Goal: Transaction & Acquisition: Purchase product/service

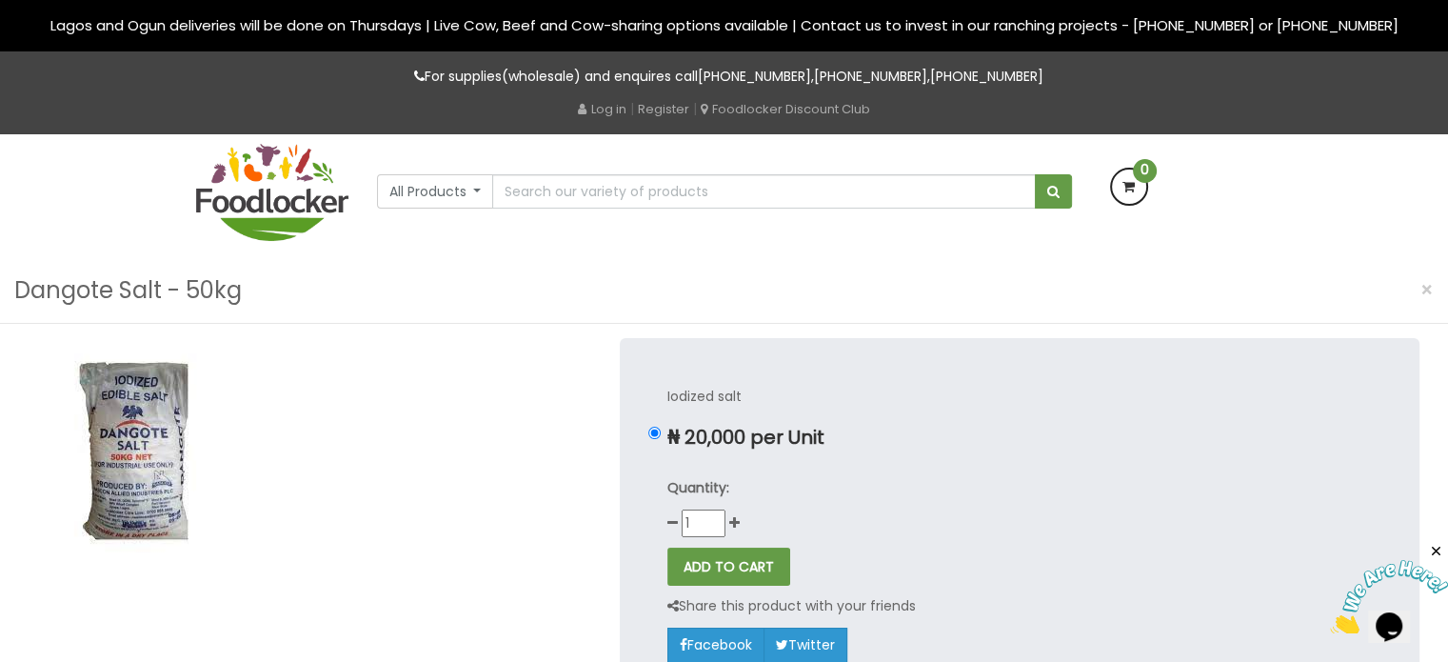
click at [1447, 109] on html "Lagos and Ogun deliveries will be done on Thursdays | Live Cow, Beef and Cow-sh…" at bounding box center [724, 659] width 1448 height 1318
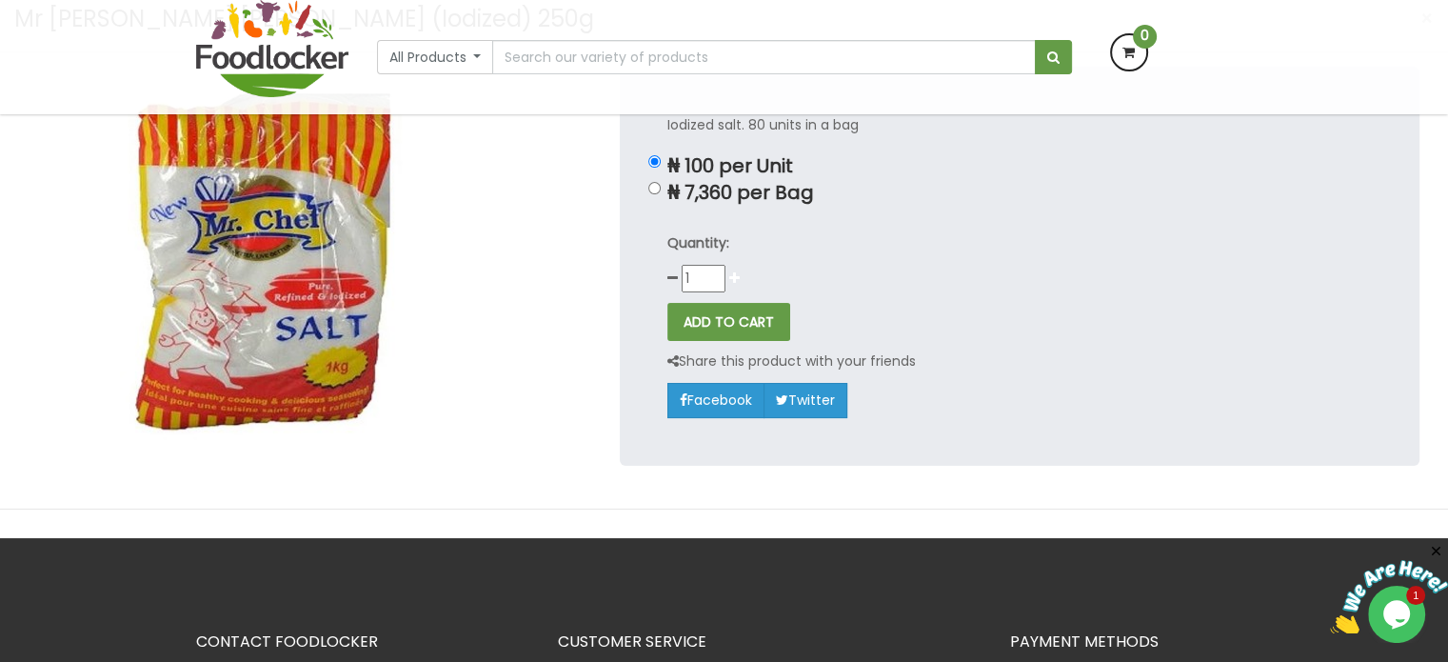
click at [733, 278] on icon at bounding box center [734, 277] width 10 height 13
type input "2"
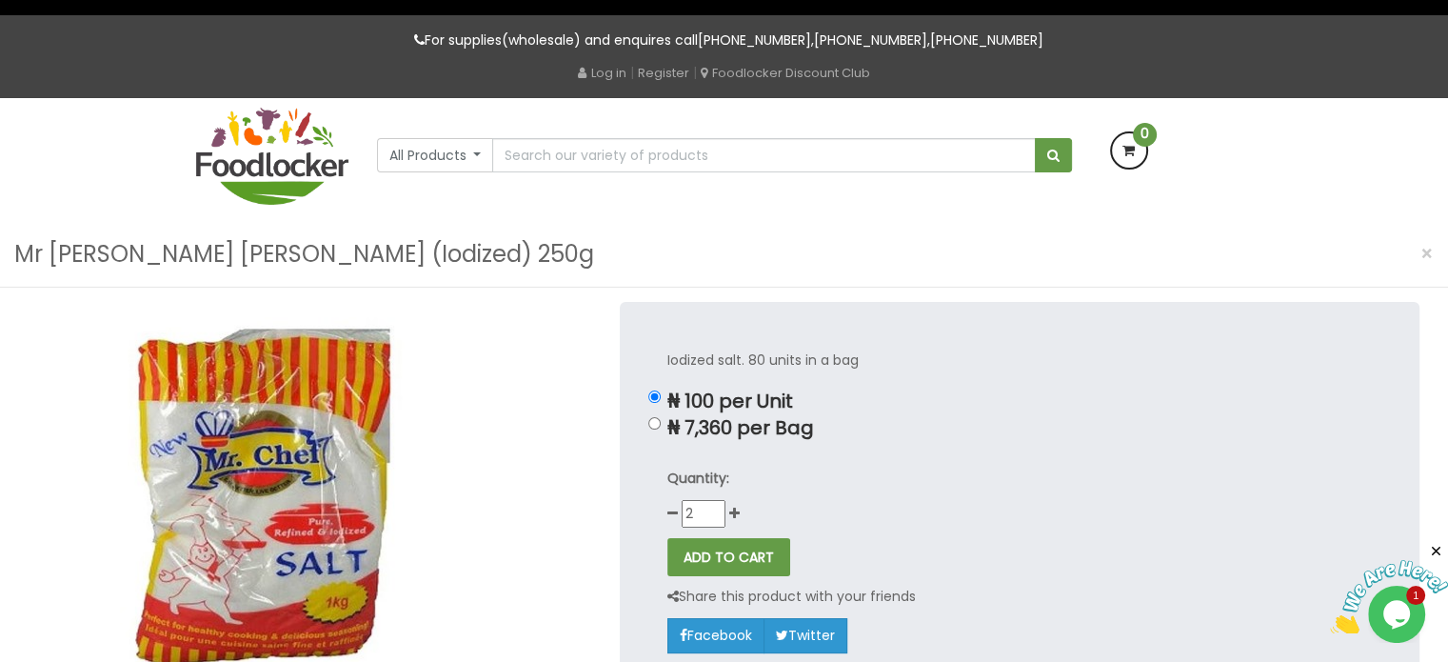
scroll to position [29, 0]
